Goal: Task Accomplishment & Management: Manage account settings

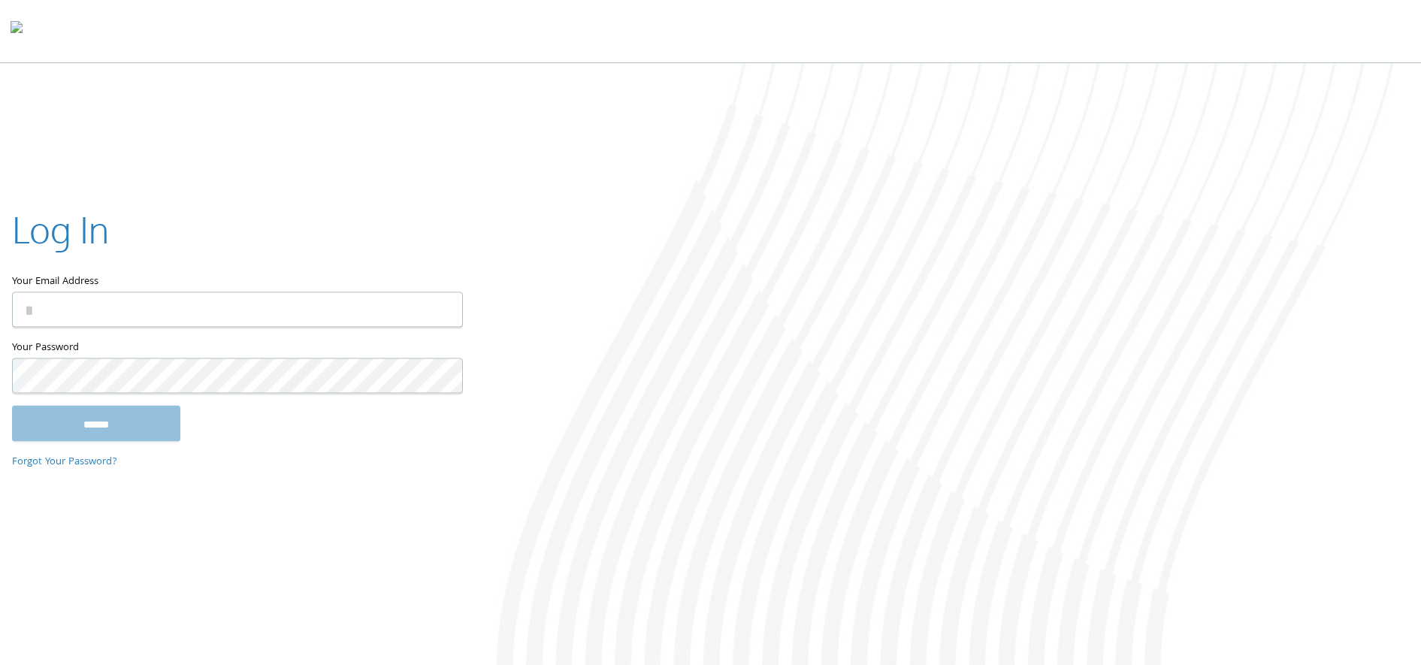
click at [270, 330] on div "Your Email Address" at bounding box center [236, 271] width 449 height 135
click at [262, 311] on input "Your Email Address" at bounding box center [237, 309] width 451 height 35
type input "**********"
click at [12, 405] on input "******" at bounding box center [96, 423] width 168 height 36
